Goal: Transaction & Acquisition: Purchase product/service

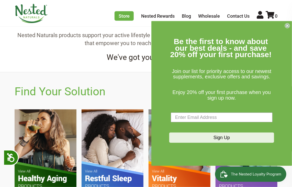
scroll to position [332, 0]
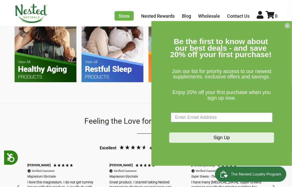
click at [39, 24] on icon "Close dialog" at bounding box center [287, 26] width 2 height 2
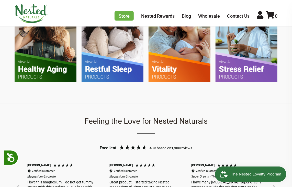
click at [39, 24] on img at bounding box center [180, 41] width 62 height 82
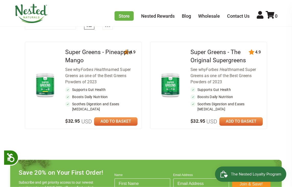
scroll to position [230, 0]
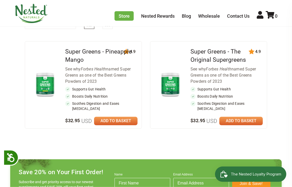
click at [111, 117] on link at bounding box center [115, 121] width 43 height 8
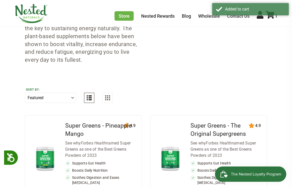
scroll to position [153, 0]
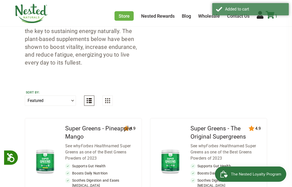
click at [271, 19] on link "1" at bounding box center [272, 15] width 12 height 5
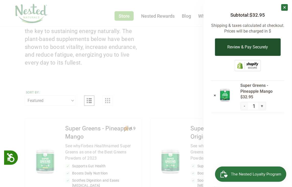
click at [243, 47] on button "Review & Pay Securely" at bounding box center [248, 46] width 66 height 17
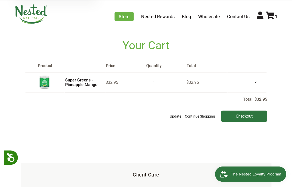
scroll to position [51, 0]
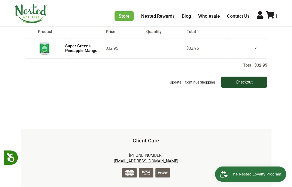
click at [237, 80] on input "Checkout" at bounding box center [244, 81] width 46 height 11
